Goal: Task Accomplishment & Management: Manage account settings

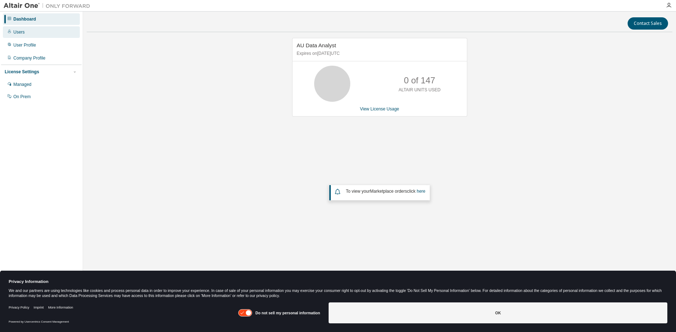
click at [34, 34] on div "Users" at bounding box center [41, 32] width 77 height 12
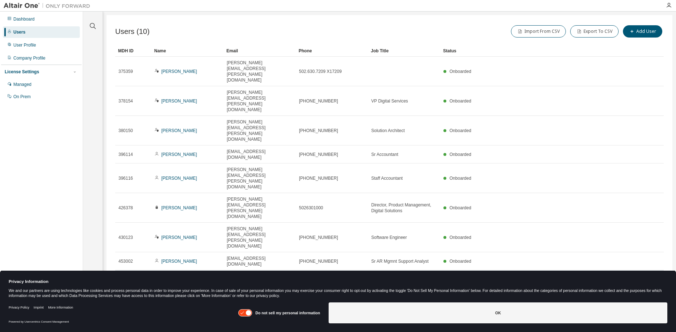
click at [415, 276] on div "Director of Finance" at bounding box center [404, 279] width 66 height 6
click at [32, 85] on div "Managed" at bounding box center [41, 85] width 77 height 12
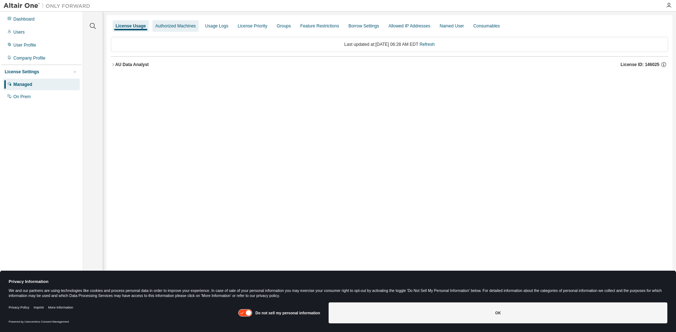
click at [171, 27] on div "Authorized Machines" at bounding box center [175, 26] width 40 height 6
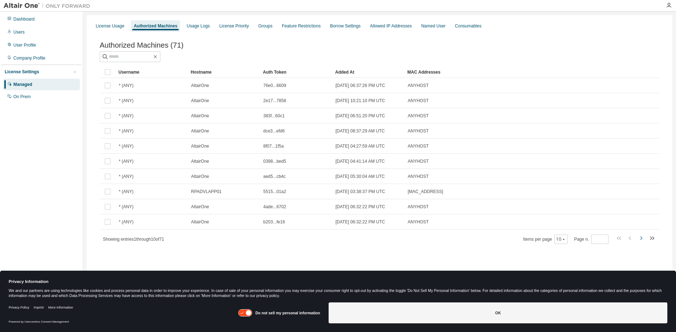
click at [639, 242] on icon "button" at bounding box center [640, 238] width 9 height 9
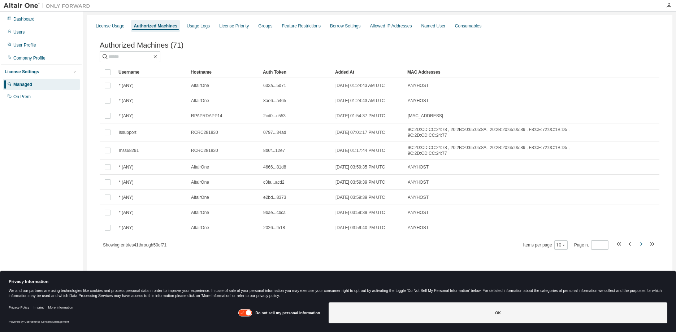
click at [639, 242] on icon "button" at bounding box center [640, 244] width 9 height 9
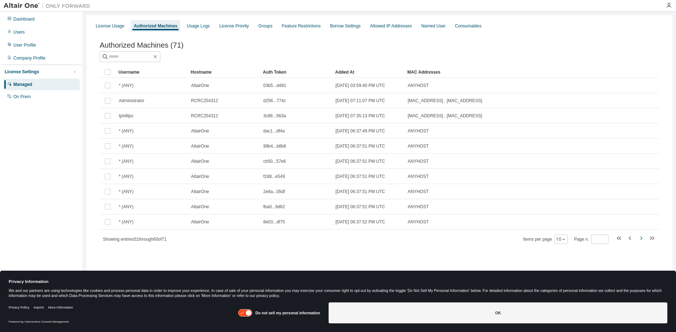
click at [639, 242] on icon "button" at bounding box center [640, 238] width 9 height 9
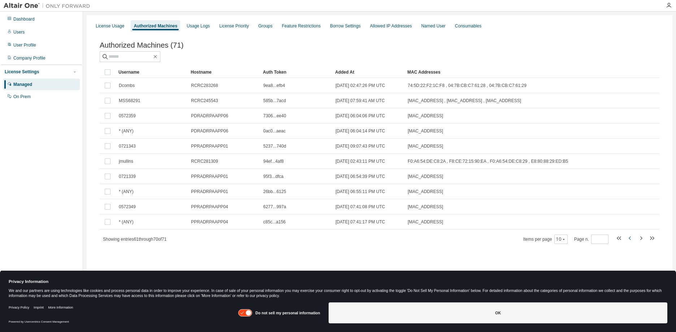
click at [627, 241] on icon "button" at bounding box center [629, 238] width 9 height 9
type input "*"
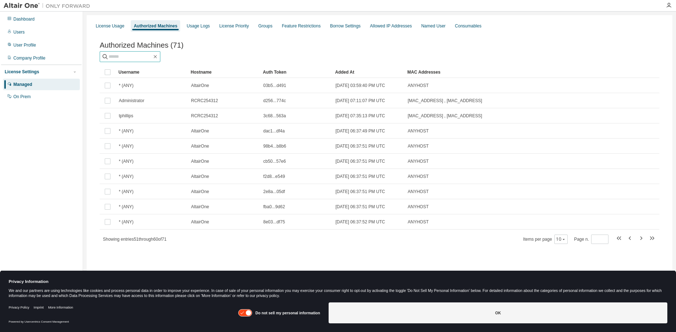
click at [125, 60] on input "text" at bounding box center [130, 56] width 43 height 7
type input "**"
type input "*"
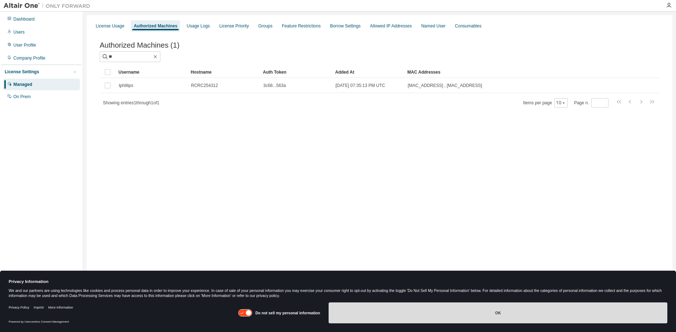
click at [451, 313] on button "OK" at bounding box center [497, 312] width 339 height 21
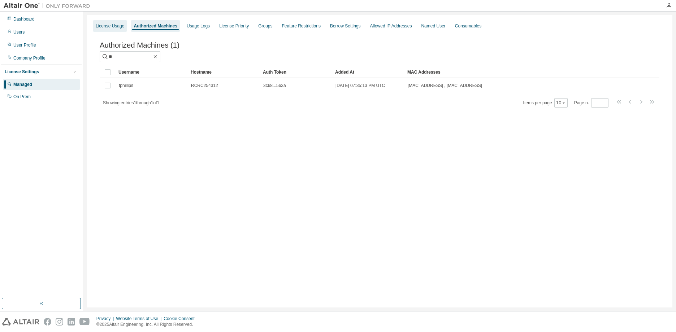
click at [115, 23] on div "License Usage" at bounding box center [110, 26] width 29 height 6
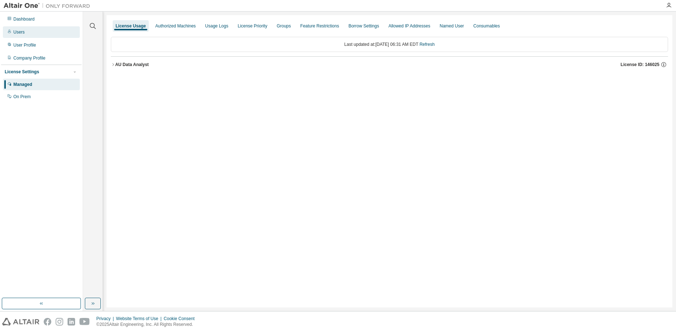
click at [41, 32] on div "Users" at bounding box center [41, 32] width 77 height 12
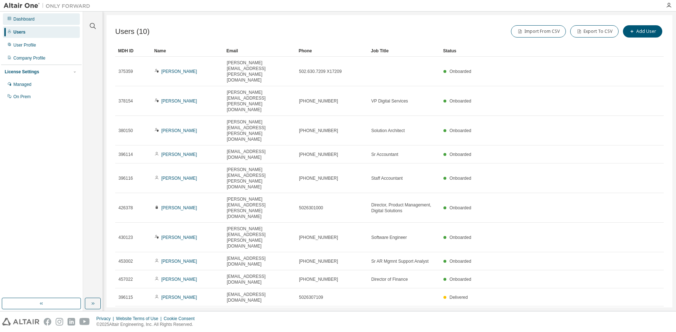
click at [29, 22] on div "Dashboard" at bounding box center [41, 19] width 77 height 12
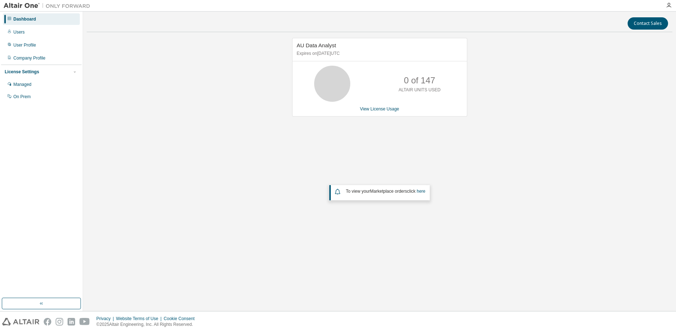
click at [340, 87] on icon at bounding box center [331, 84] width 43 height 36
click at [385, 111] on link "View License Usage" at bounding box center [379, 108] width 39 height 5
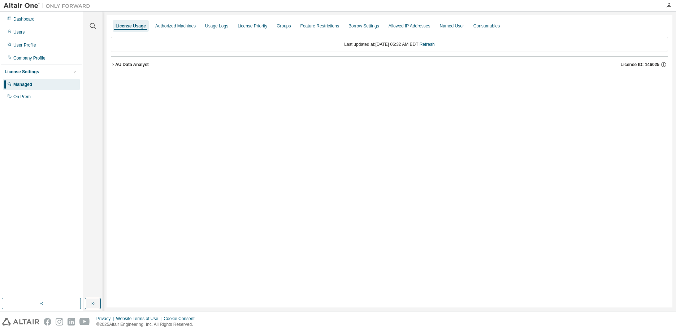
click at [112, 66] on icon "button" at bounding box center [113, 64] width 4 height 4
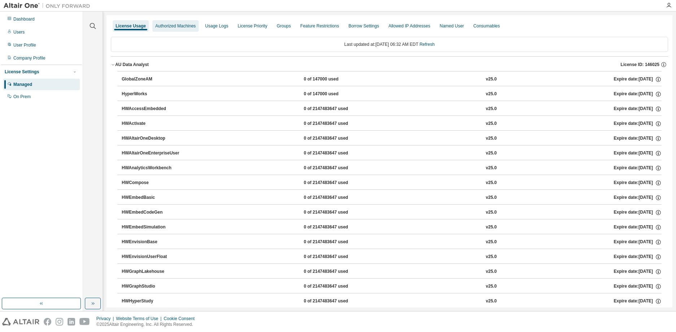
click at [179, 23] on div "Authorized Machines" at bounding box center [175, 26] width 46 height 12
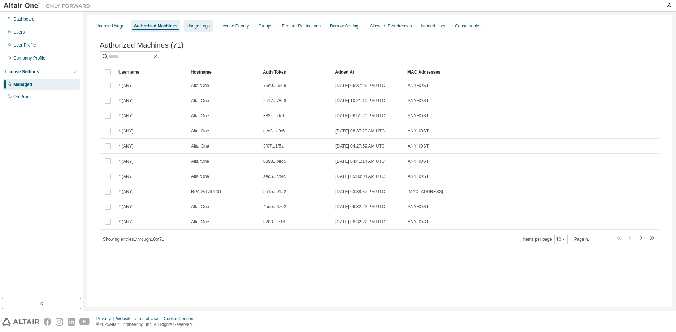
click at [206, 25] on div "Usage Logs" at bounding box center [198, 26] width 23 height 6
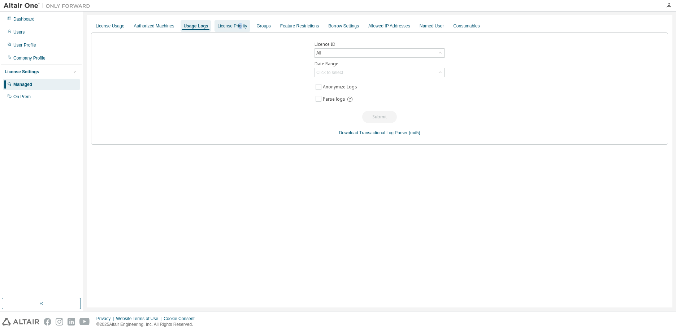
click at [236, 22] on div "License Priority" at bounding box center [231, 26] width 35 height 12
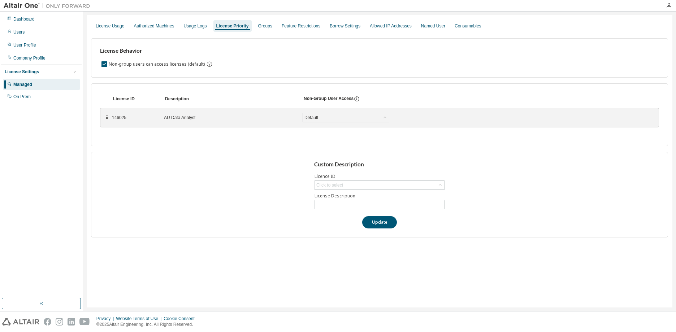
drag, startPoint x: 236, startPoint y: 22, endPoint x: 305, endPoint y: 73, distance: 86.0
click at [305, 73] on div "License Behavior Non-group users can access licenses (default)" at bounding box center [379, 57] width 577 height 39
click at [265, 31] on div "Groups" at bounding box center [265, 26] width 20 height 12
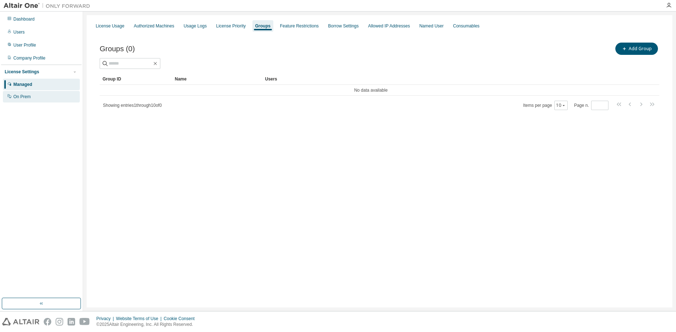
click at [28, 94] on div "On Prem" at bounding box center [41, 97] width 77 height 12
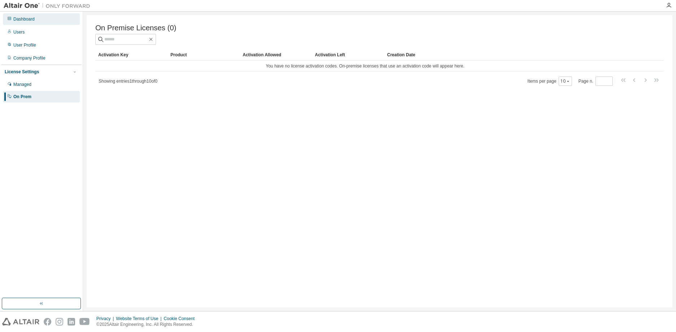
click at [38, 20] on div "Dashboard" at bounding box center [41, 19] width 77 height 12
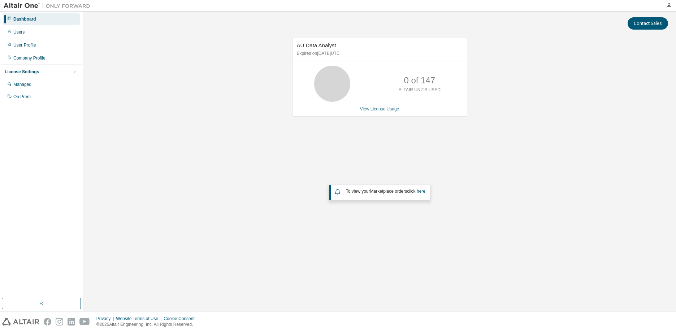
click at [375, 106] on link "View License Usage" at bounding box center [379, 108] width 39 height 5
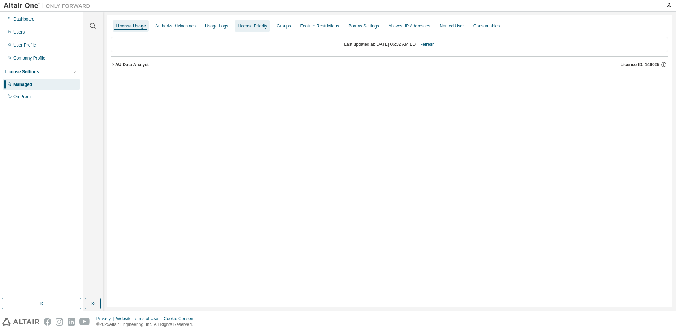
click at [252, 28] on div "License Priority" at bounding box center [252, 26] width 30 height 6
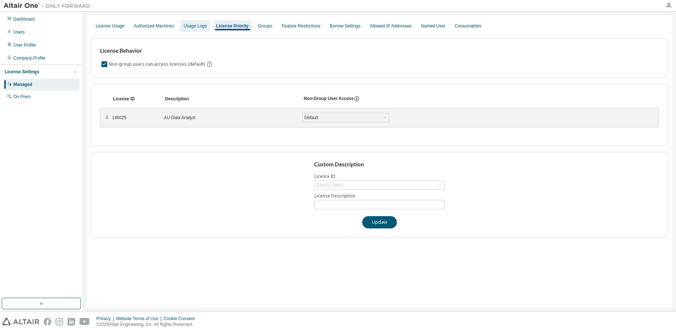
click at [191, 31] on div "Usage Logs" at bounding box center [194, 26] width 29 height 12
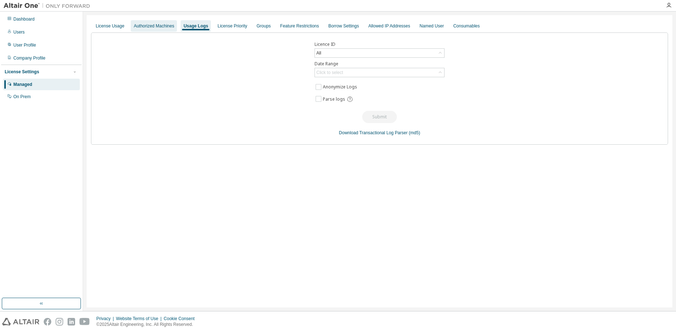
click at [152, 27] on div "Authorized Machines" at bounding box center [154, 26] width 40 height 6
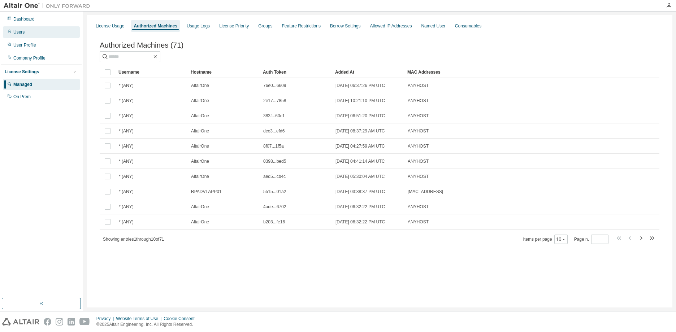
click at [17, 30] on div "Users" at bounding box center [18, 32] width 11 height 6
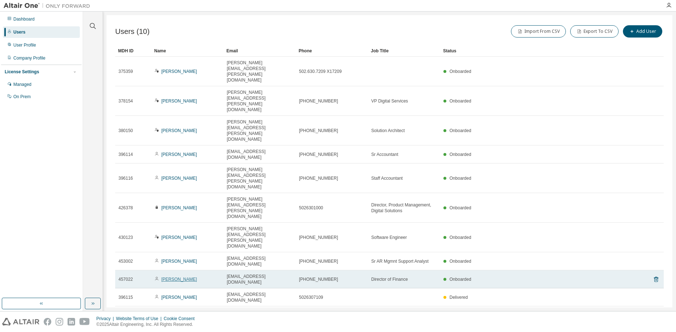
click at [179, 277] on link "[PERSON_NAME]" at bounding box center [179, 279] width 36 height 5
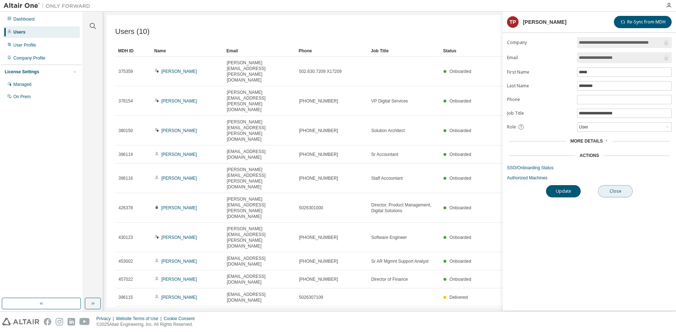
click at [626, 191] on button "Close" at bounding box center [615, 191] width 35 height 12
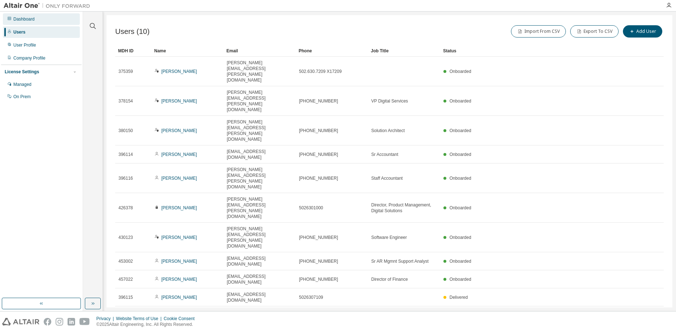
click at [26, 19] on div "Dashboard" at bounding box center [23, 19] width 21 height 6
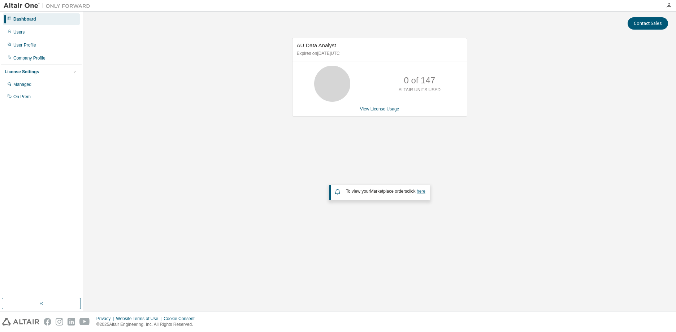
click at [423, 193] on link "here" at bounding box center [420, 191] width 9 height 5
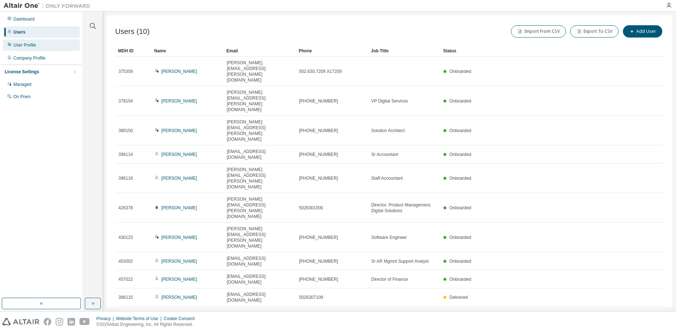
click at [18, 50] on div "User Profile" at bounding box center [41, 45] width 77 height 12
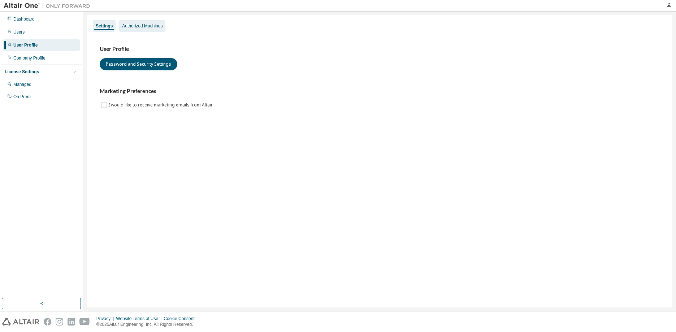
click at [140, 27] on div "Authorized Machines" at bounding box center [142, 26] width 40 height 6
